Goal: Task Accomplishment & Management: Manage account settings

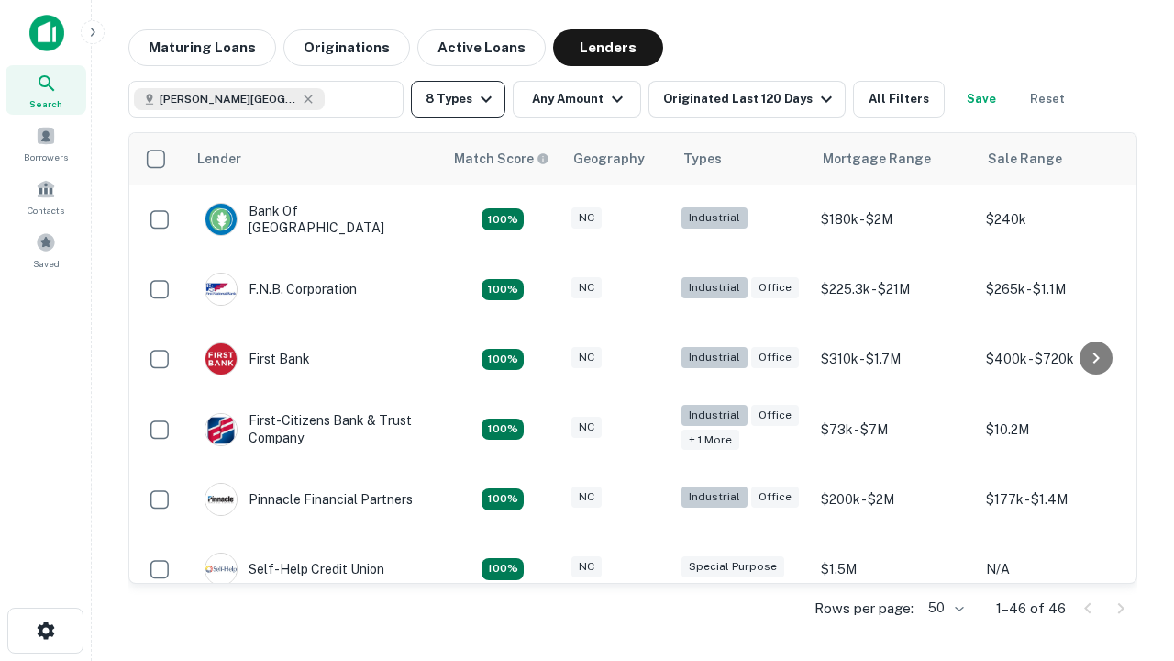
click at [458, 99] on button "8 Types" at bounding box center [458, 99] width 94 height 37
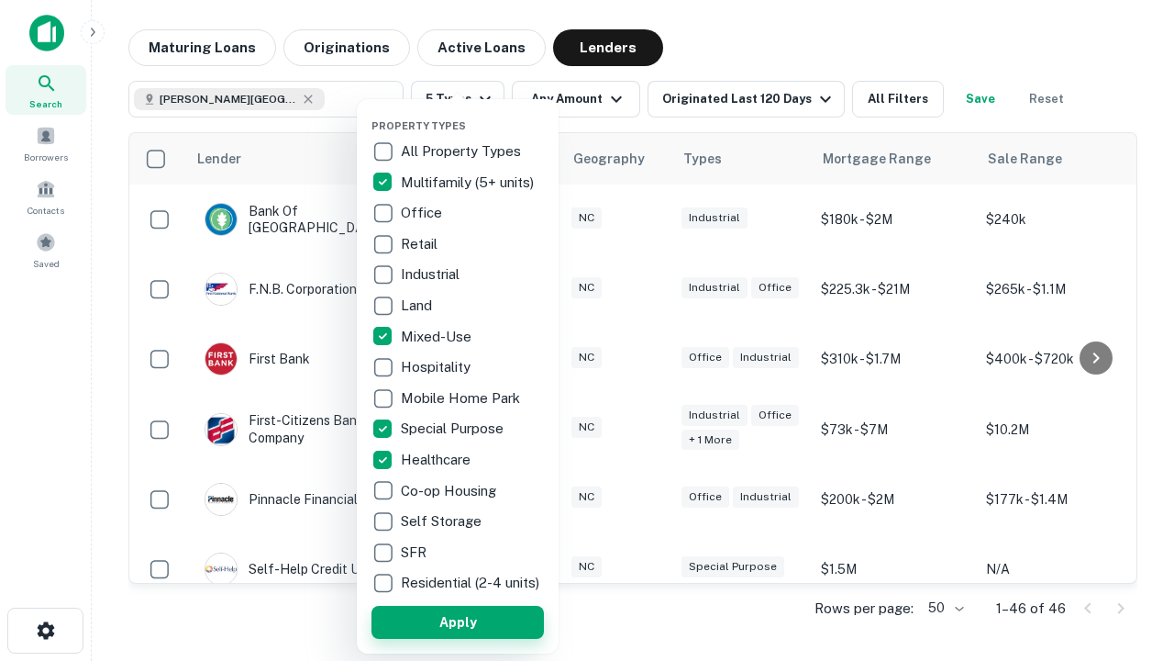
click at [458, 621] on button "Apply" at bounding box center [458, 622] width 172 height 33
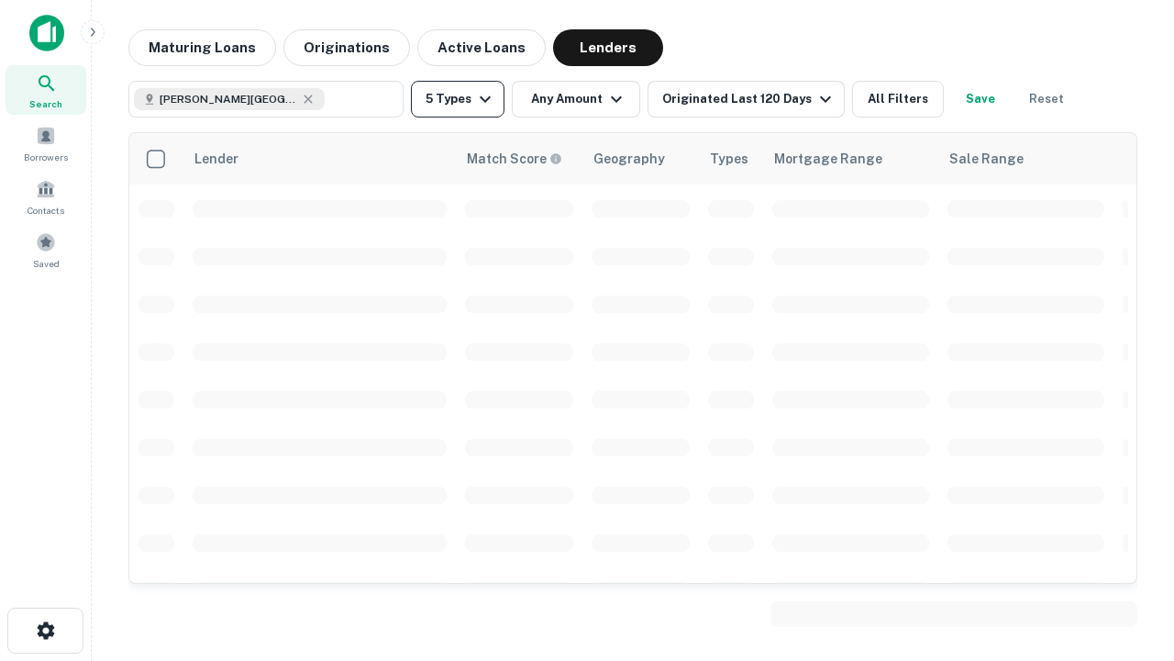
click at [458, 99] on button "5 Types" at bounding box center [458, 99] width 94 height 37
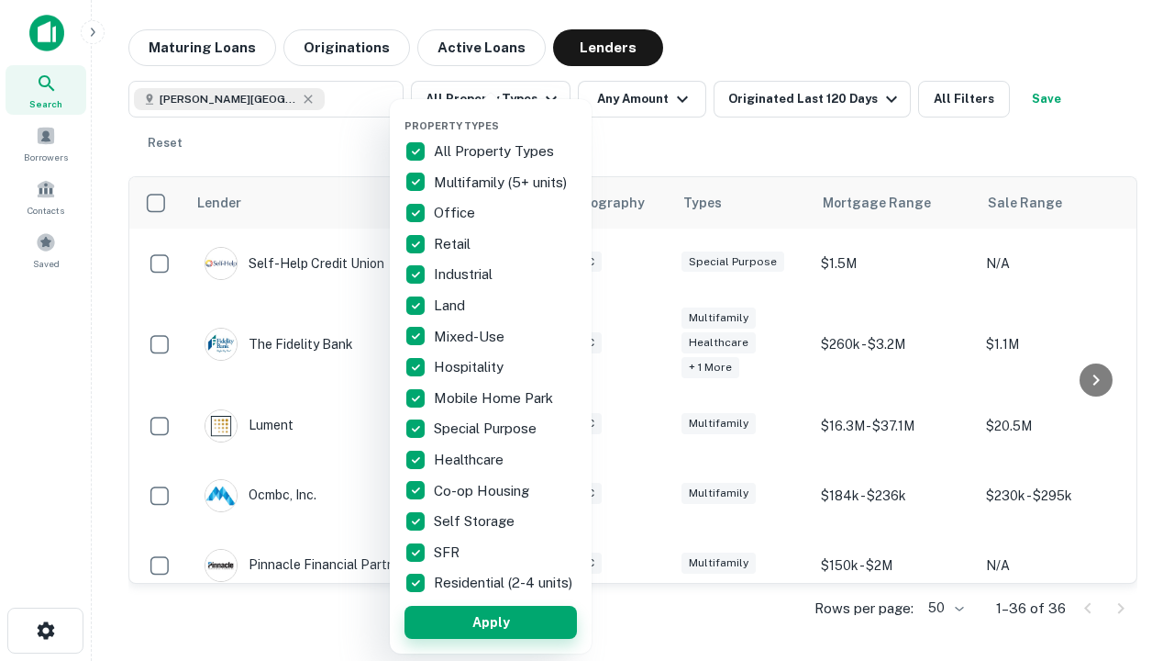
click at [491, 621] on button "Apply" at bounding box center [491, 622] width 172 height 33
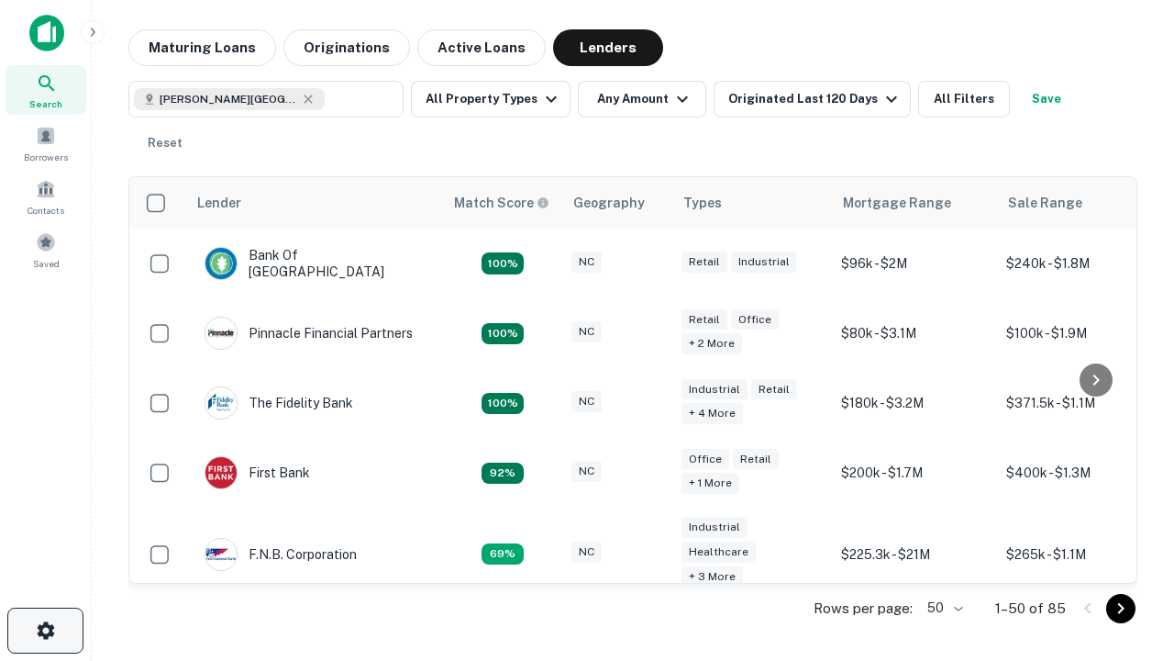
click at [45, 630] on icon "button" at bounding box center [46, 630] width 22 height 22
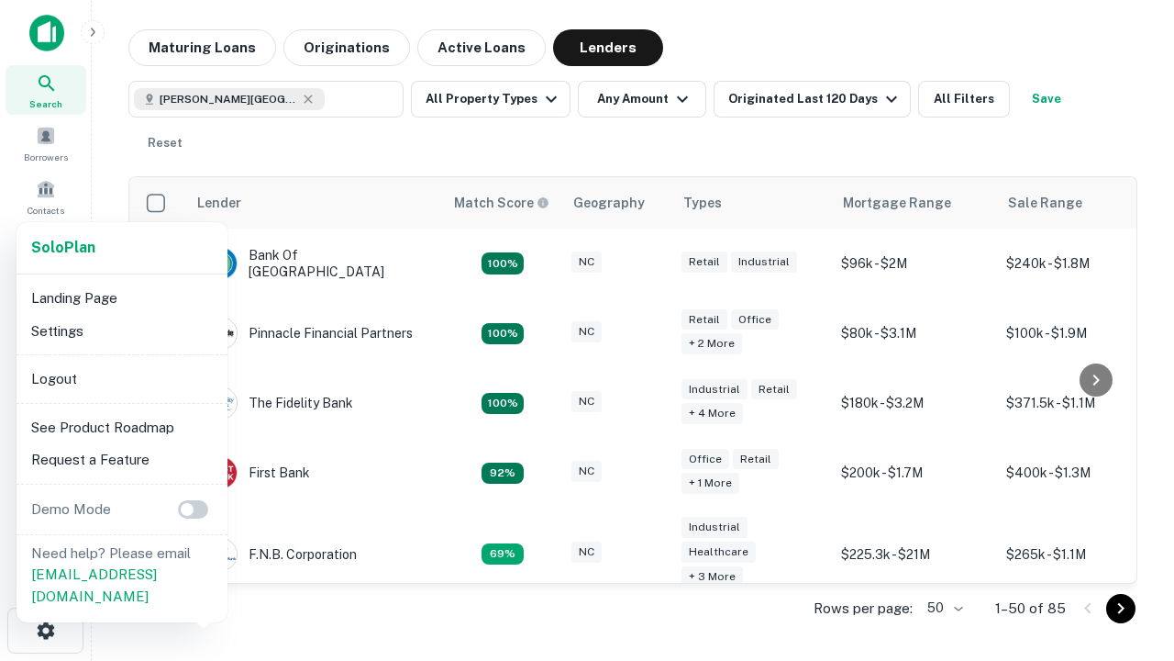
click at [121, 378] on li "Logout" at bounding box center [122, 378] width 196 height 33
